Goal: Information Seeking & Learning: Learn about a topic

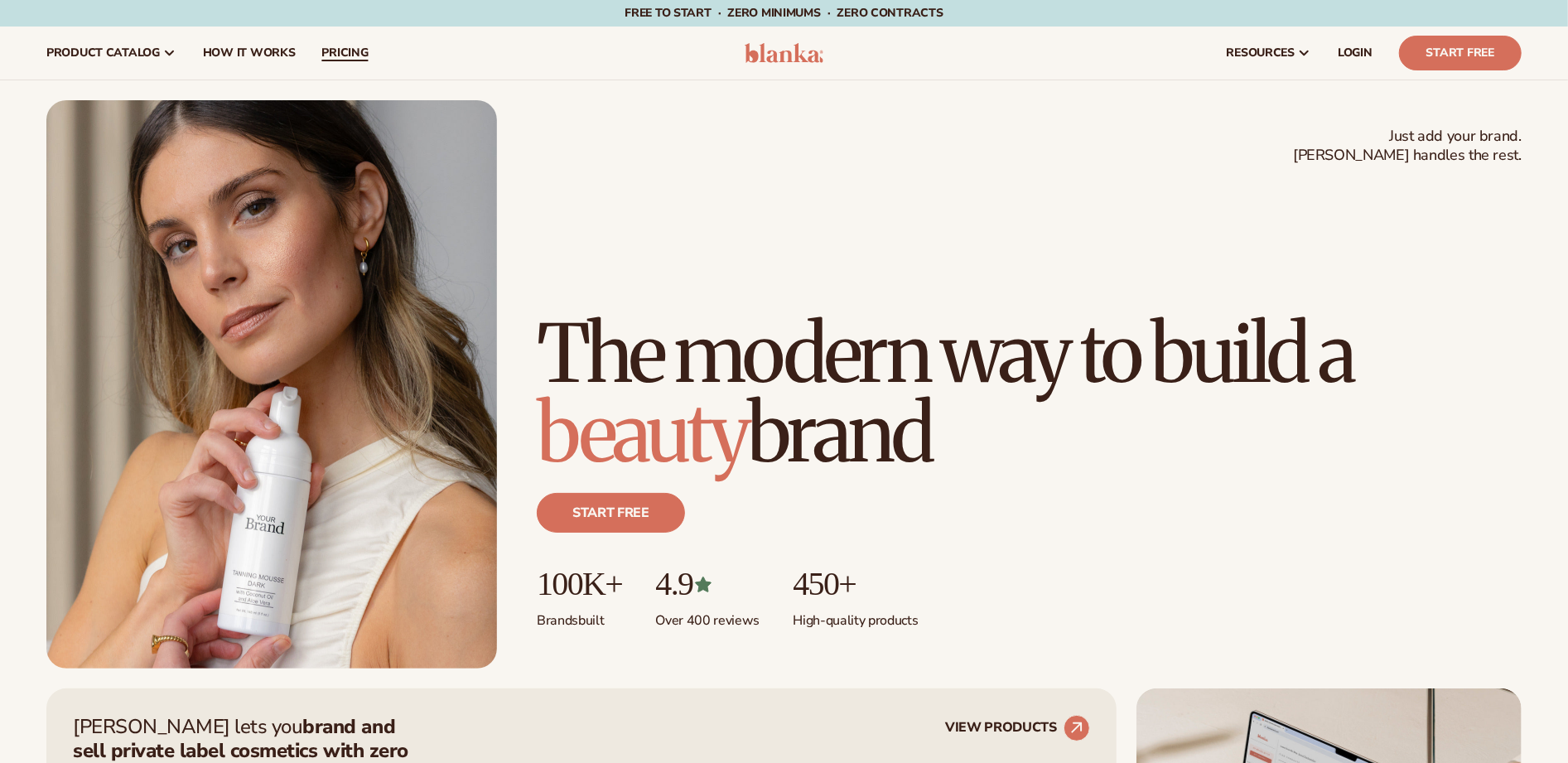
click at [341, 49] on span "pricing" at bounding box center [344, 52] width 46 height 13
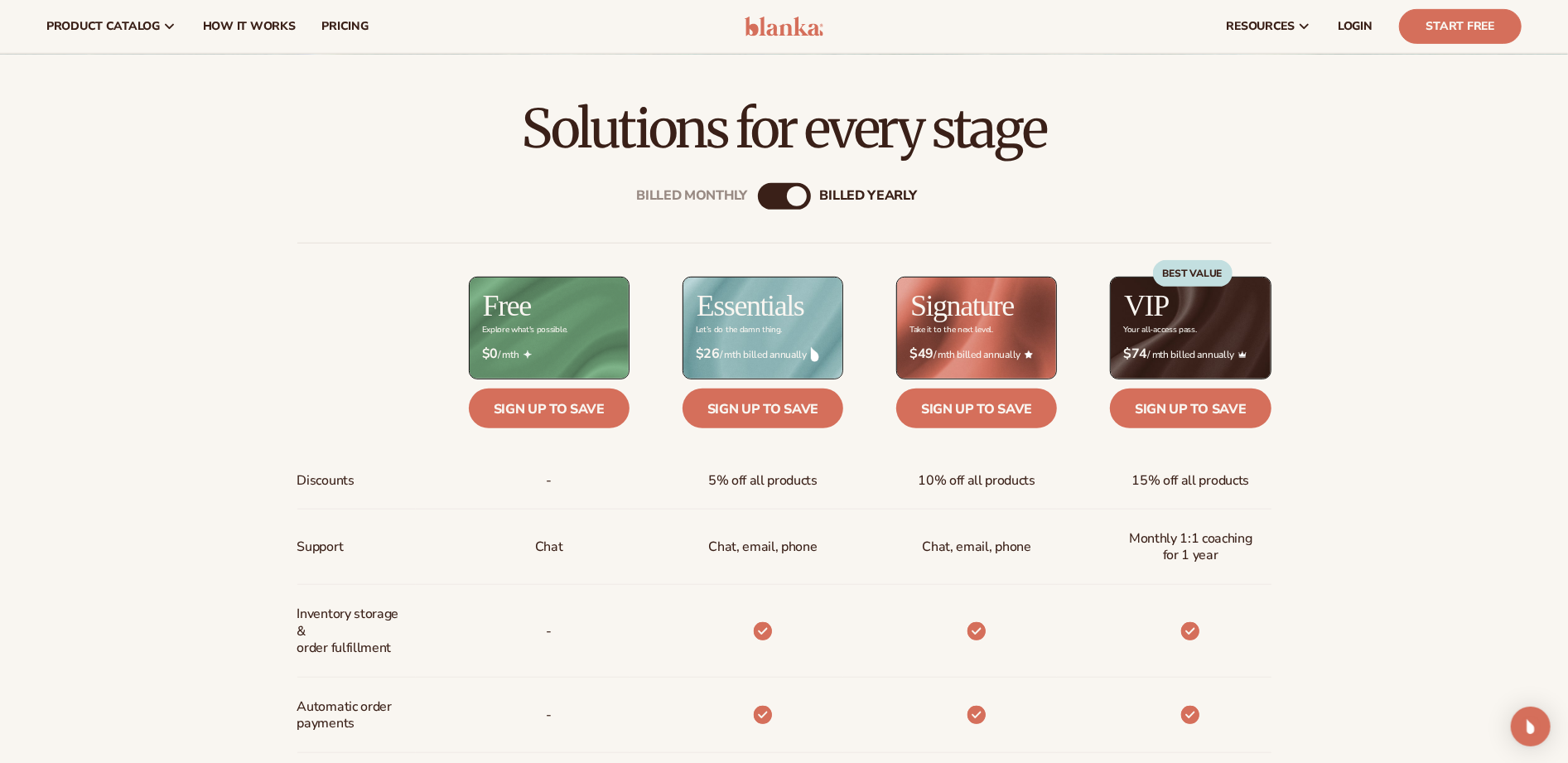
scroll to position [558, 0]
